Goal: Information Seeking & Learning: Learn about a topic

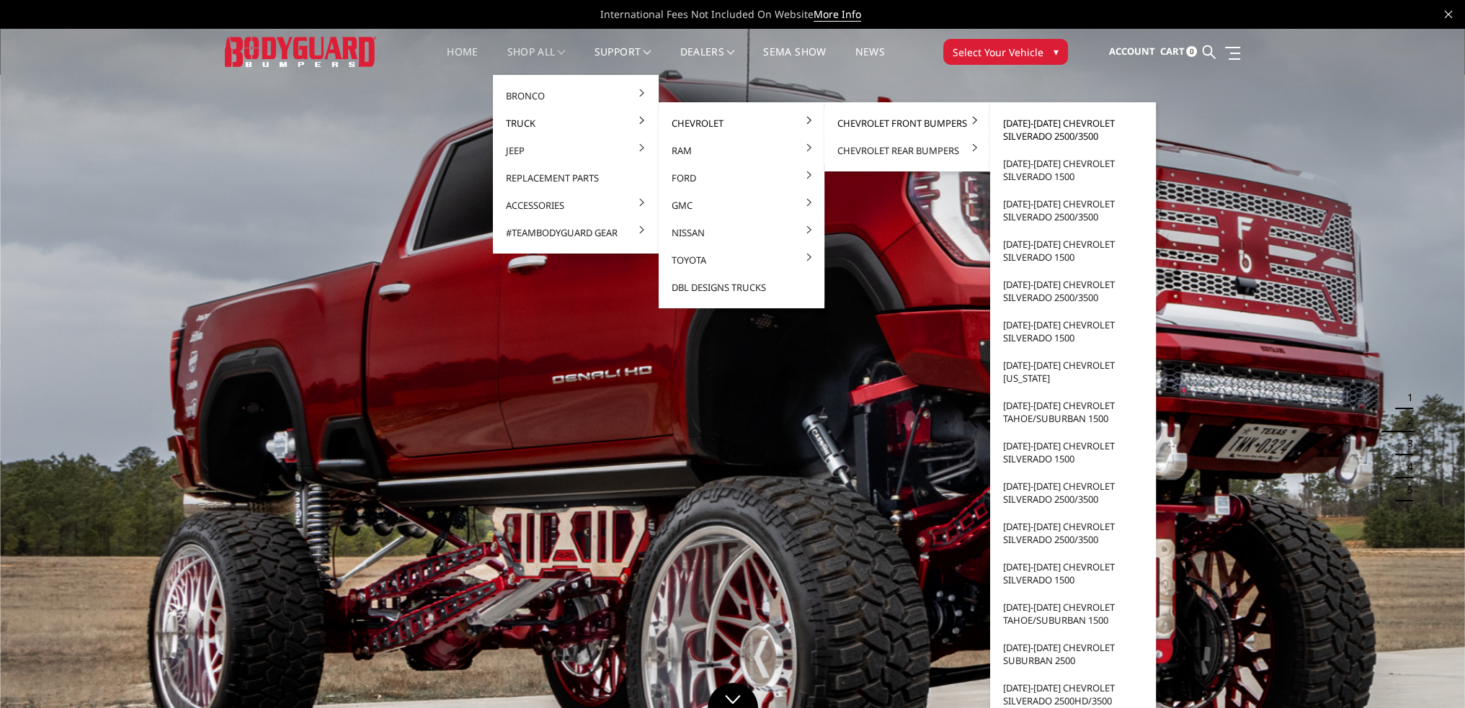
click at [1041, 132] on link "[DATE]-[DATE] Chevrolet Silverado 2500/3500" at bounding box center [1073, 130] width 154 height 40
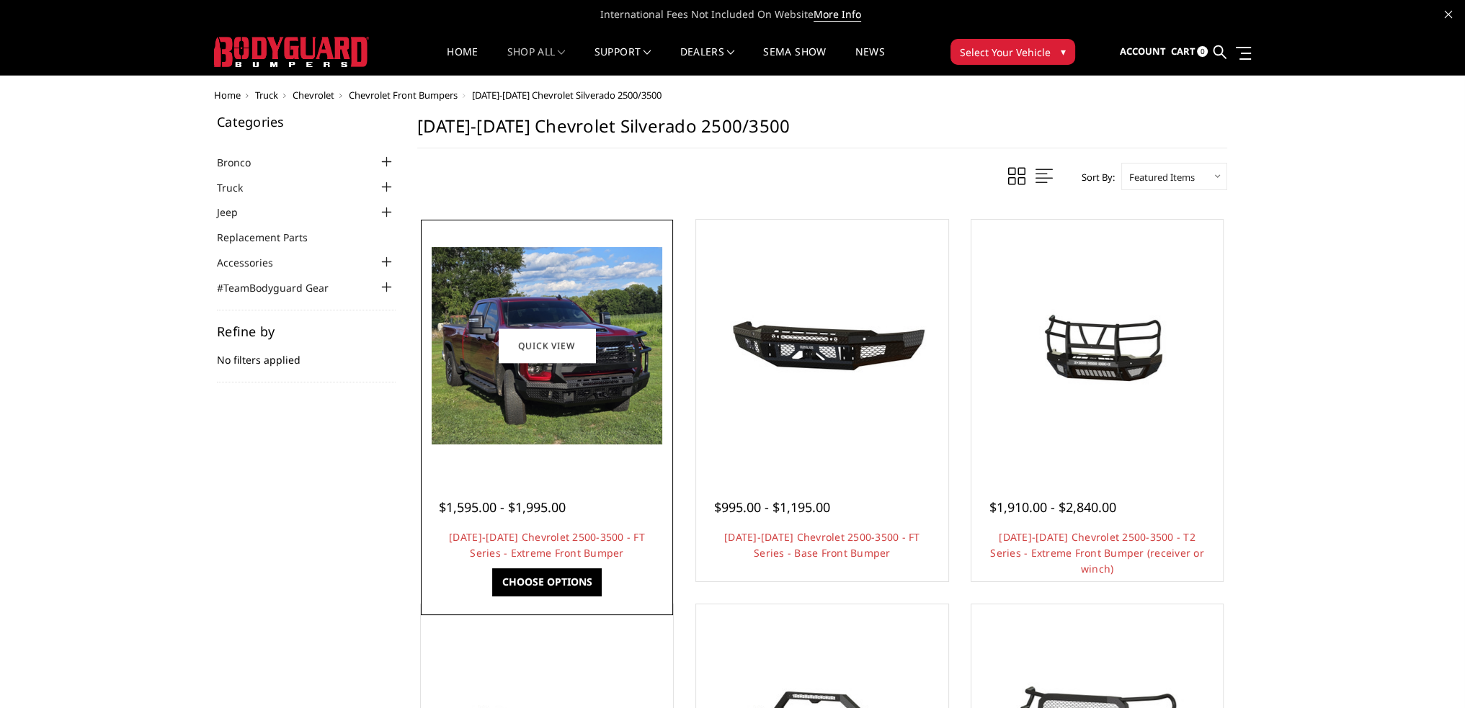
click at [577, 396] on img at bounding box center [547, 345] width 231 height 197
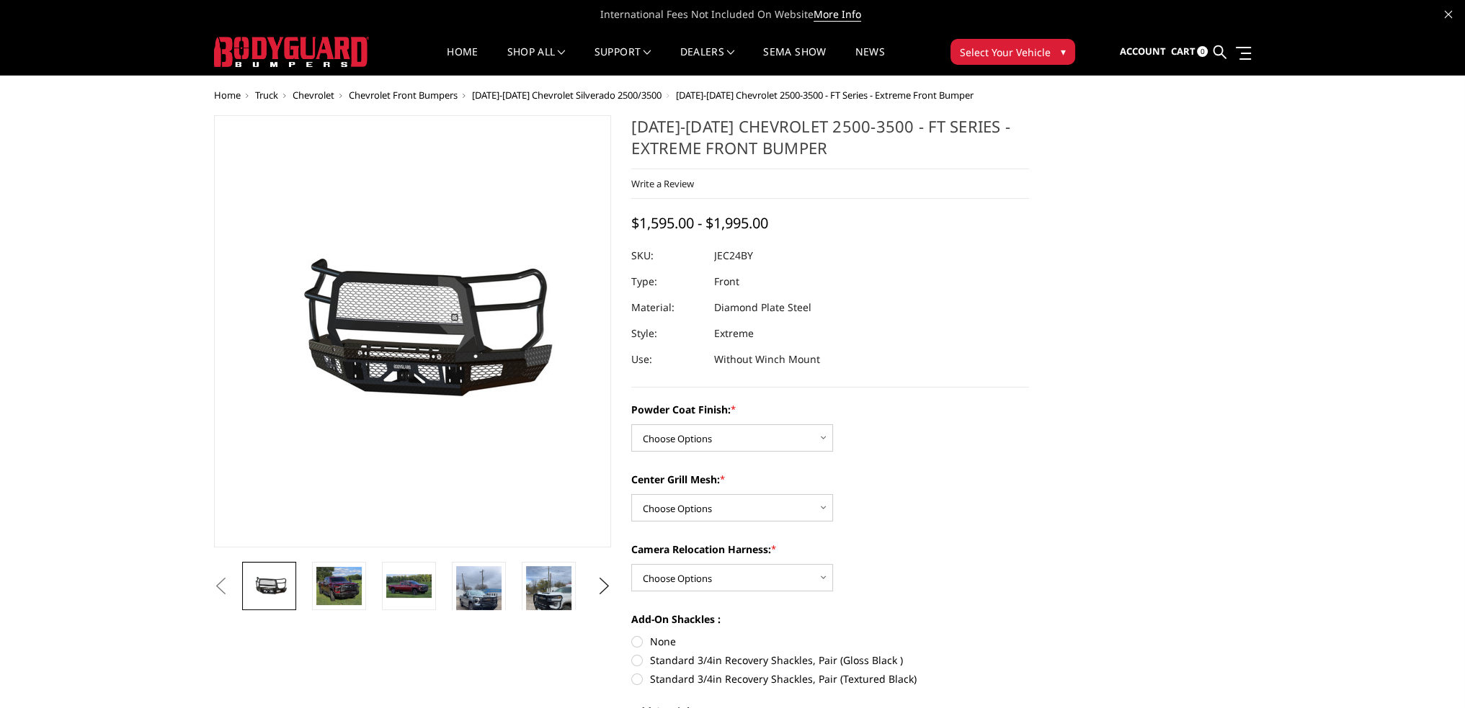
drag, startPoint x: 749, startPoint y: 254, endPoint x: 715, endPoint y: 255, distance: 34.6
click at [715, 255] on dd "JEC24BY" at bounding box center [733, 256] width 39 height 26
drag, startPoint x: 712, startPoint y: 254, endPoint x: 755, endPoint y: 254, distance: 43.2
click at [755, 254] on div at bounding box center [830, 256] width 398 height 26
click at [744, 254] on dl "SKU: JEC24BY UPC: Type: Front Material: Diamond Plate Steel Style: Extreme Use:…" at bounding box center [830, 308] width 398 height 130
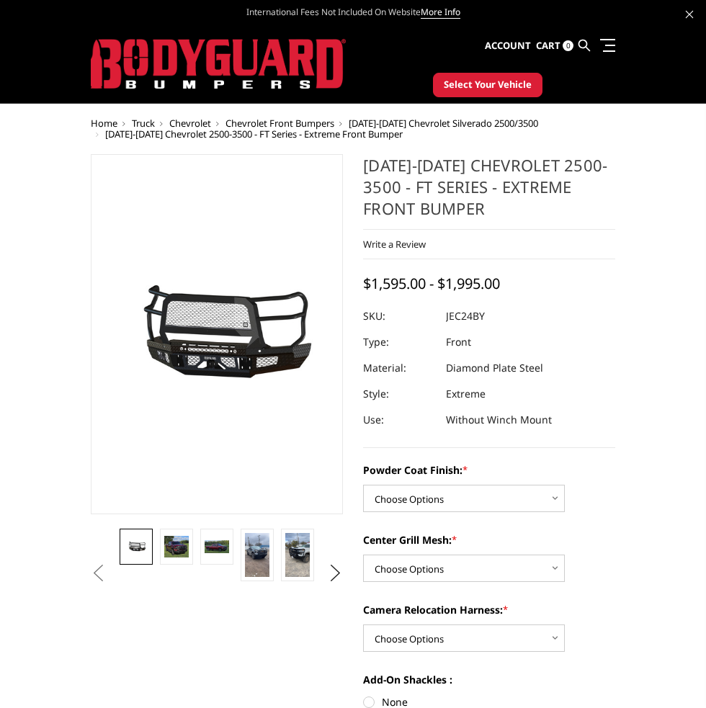
drag, startPoint x: 455, startPoint y: 316, endPoint x: 490, endPoint y: 319, distance: 34.7
click at [490, 319] on dl "SKU: JEC24BY UPC: Type: Front Material: Diamond Plate Steel Style: Extreme Use:…" at bounding box center [489, 368] width 252 height 130
drag, startPoint x: 483, startPoint y: 318, endPoint x: 450, endPoint y: 317, distance: 33.2
click at [450, 317] on dd "JEC24BY" at bounding box center [465, 316] width 39 height 26
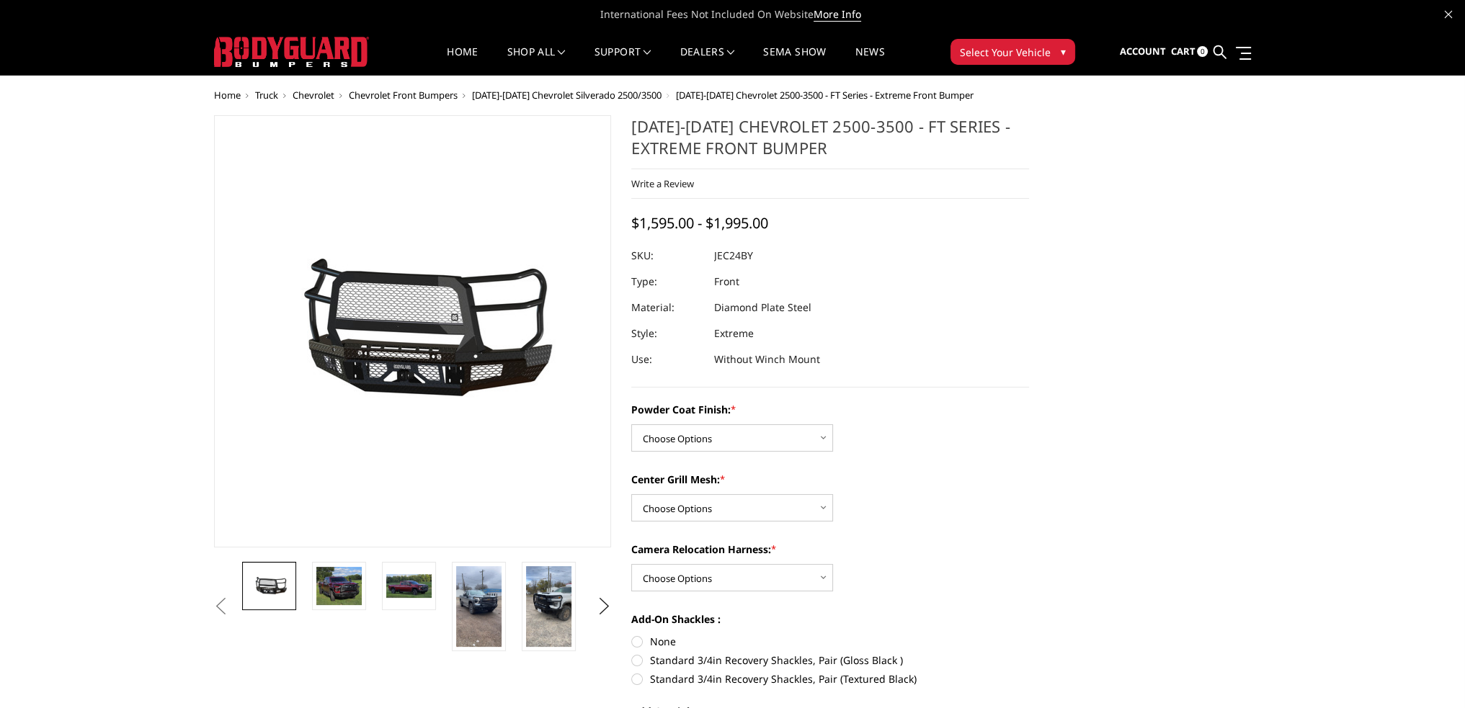
drag, startPoint x: 758, startPoint y: 258, endPoint x: 693, endPoint y: 259, distance: 65.6
click at [695, 259] on dl "SKU: JEC24BY UPC: Type: Front Material: Diamond Plate Steel Style: Extreme Use:…" at bounding box center [830, 308] width 398 height 130
click at [726, 255] on dd "JEC24BY" at bounding box center [733, 256] width 39 height 26
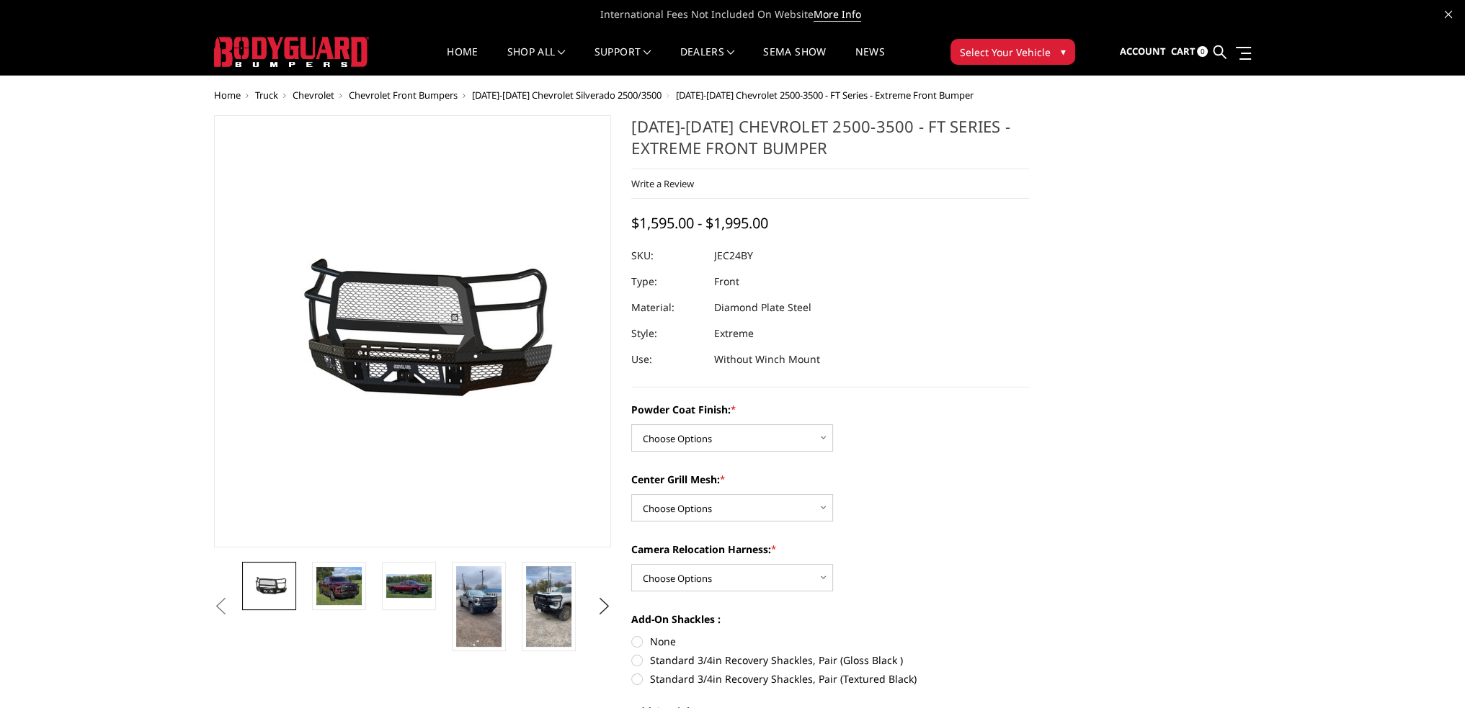
drag, startPoint x: 739, startPoint y: 255, endPoint x: 703, endPoint y: 256, distance: 36.0
click at [703, 256] on dl "SKU: JEC24BY UPC: Type: Front Material: Diamond Plate Steel Style: Extreme Use:…" at bounding box center [830, 308] width 398 height 130
drag, startPoint x: 721, startPoint y: 256, endPoint x: 758, endPoint y: 259, distance: 37.6
click at [758, 259] on dl "SKU: JEC24BY UPC: Type: Front Material: Diamond Plate Steel Style: Extreme Use:…" at bounding box center [830, 308] width 398 height 130
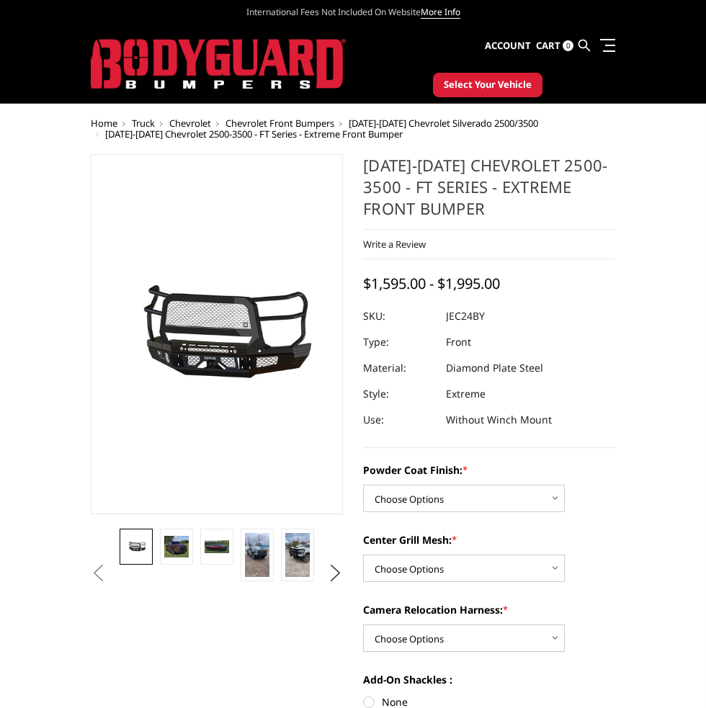
click at [690, 14] on icon at bounding box center [689, 14] width 7 height 7
